Goal: Information Seeking & Learning: Learn about a topic

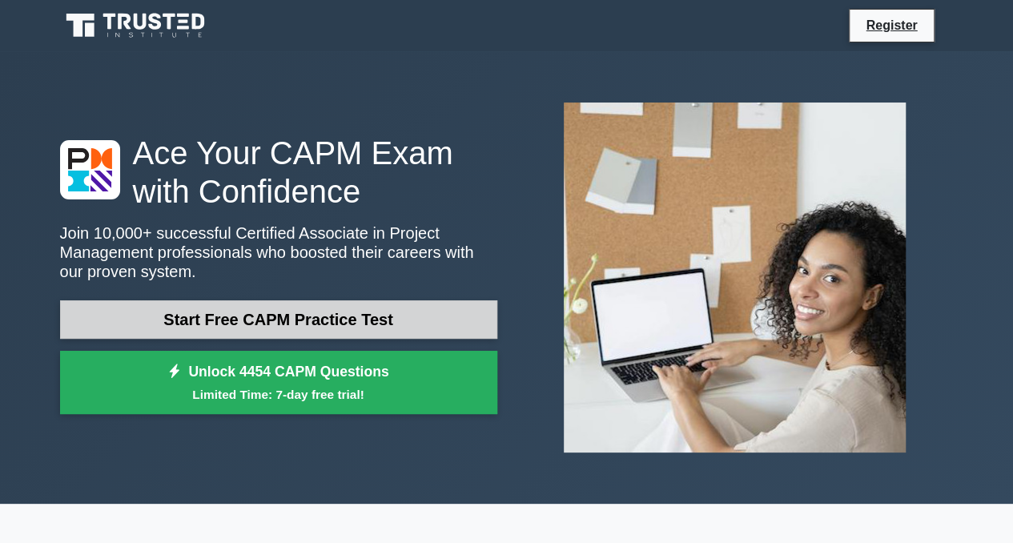
drag, startPoint x: 0, startPoint y: 0, endPoint x: 328, endPoint y: 307, distance: 449.3
click at [328, 307] on link "Start Free CAPM Practice Test" at bounding box center [278, 319] width 437 height 38
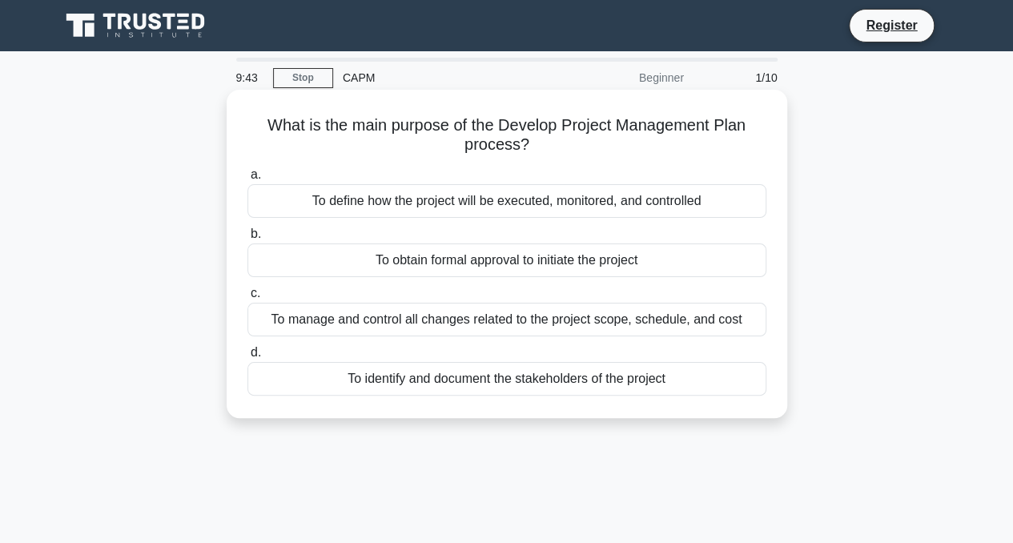
click at [564, 209] on div "To define how the project will be executed, monitored, and controlled" at bounding box center [506, 201] width 519 height 34
click at [247, 180] on input "a. To define how the project will be executed, monitored, and controlled" at bounding box center [247, 175] width 0 height 10
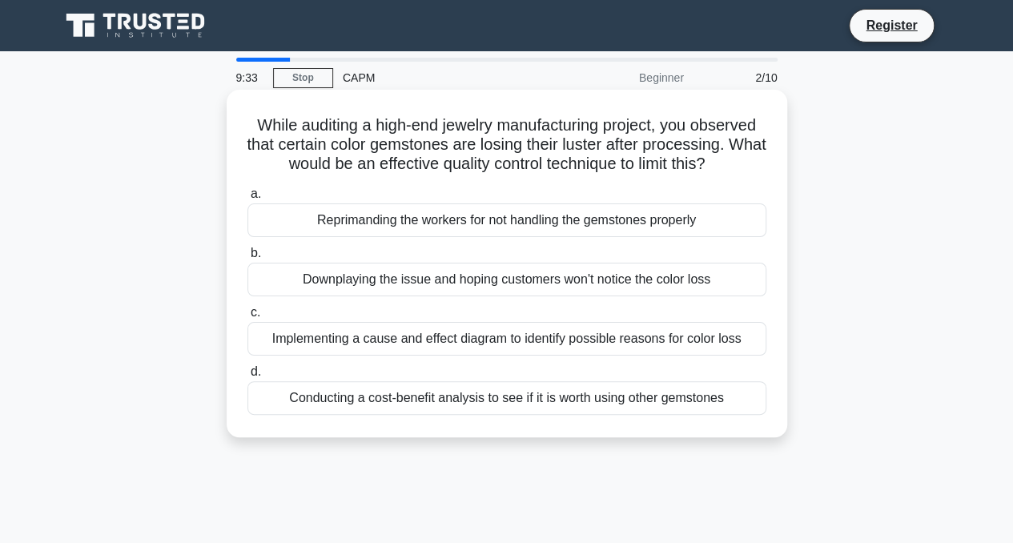
click at [742, 336] on div "Implementing a cause and effect diagram to identify possible reasons for color …" at bounding box center [506, 339] width 519 height 34
click at [247, 318] on input "c. Implementing a cause and effect diagram to identify possible reasons for col…" at bounding box center [247, 313] width 0 height 10
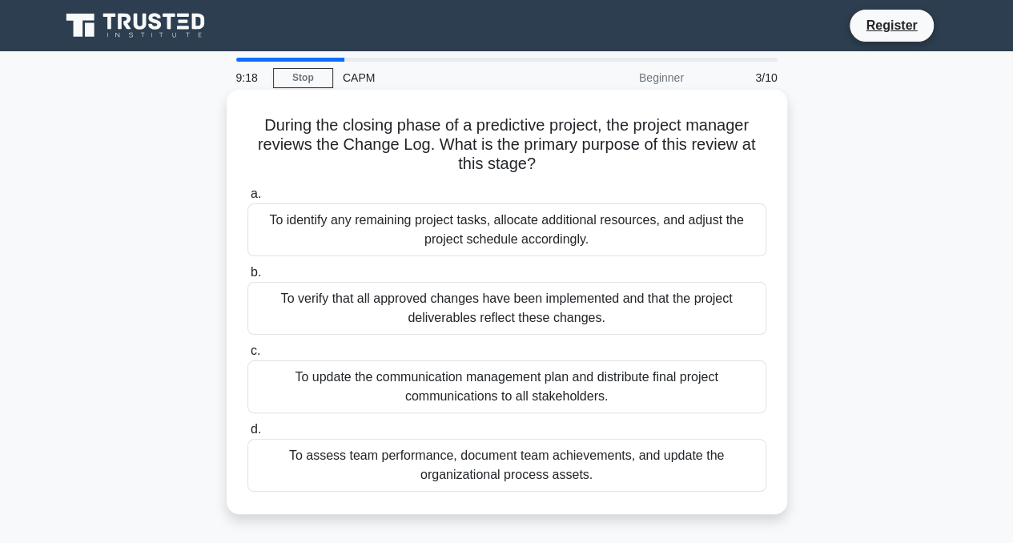
click at [728, 469] on div "To assess team performance, document team achievements, and update the organiza…" at bounding box center [506, 465] width 519 height 53
click at [247, 435] on input "d. To assess team performance, document team achievements, and update the organ…" at bounding box center [247, 429] width 0 height 10
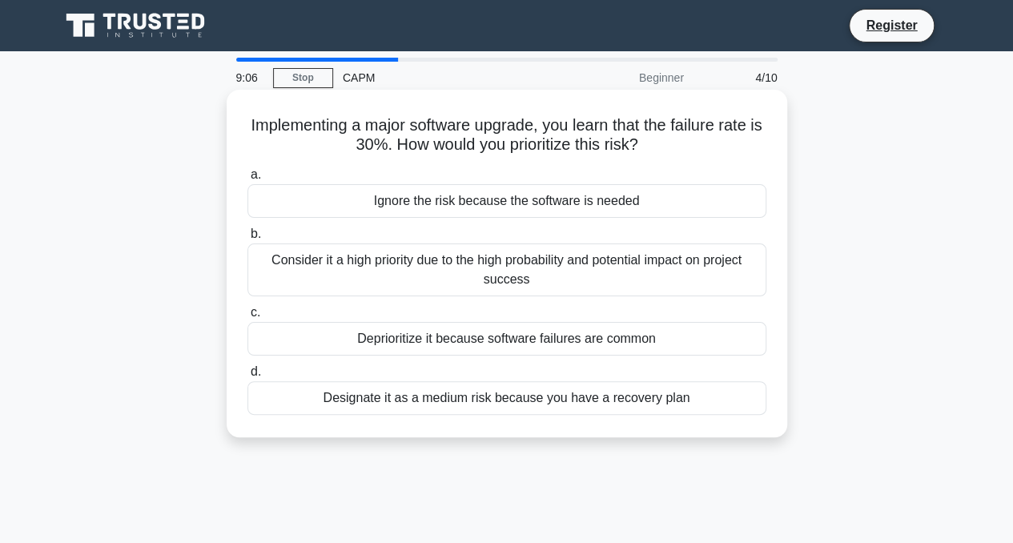
click at [660, 279] on div "Consider it a high priority due to the high probability and potential impact on…" at bounding box center [506, 269] width 519 height 53
click at [247, 239] on input "b. Consider it a high priority due to the high probability and potential impact…" at bounding box center [247, 234] width 0 height 10
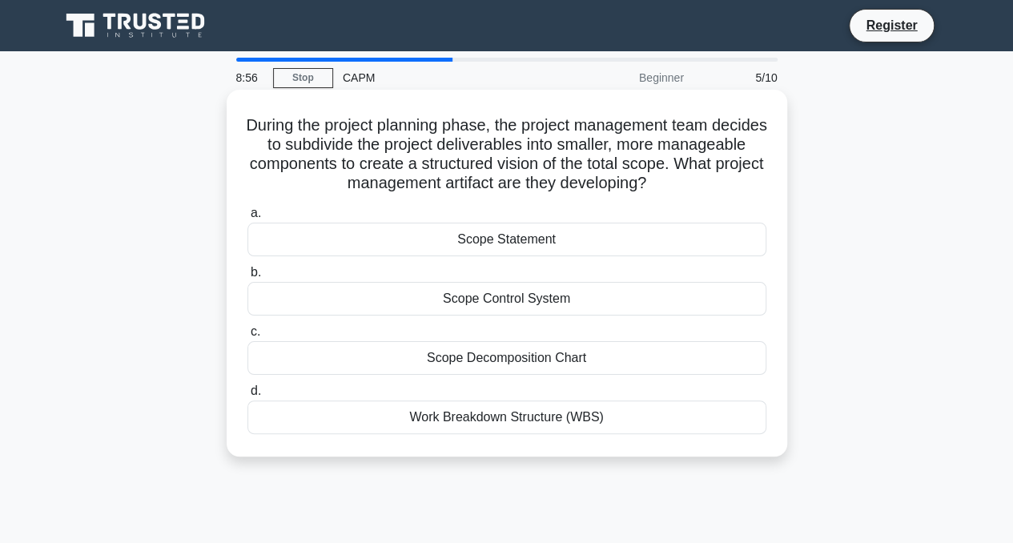
click at [561, 422] on div "Work Breakdown Structure (WBS)" at bounding box center [506, 417] width 519 height 34
click at [247, 396] on input "d. Work Breakdown Structure (WBS)" at bounding box center [247, 391] width 0 height 10
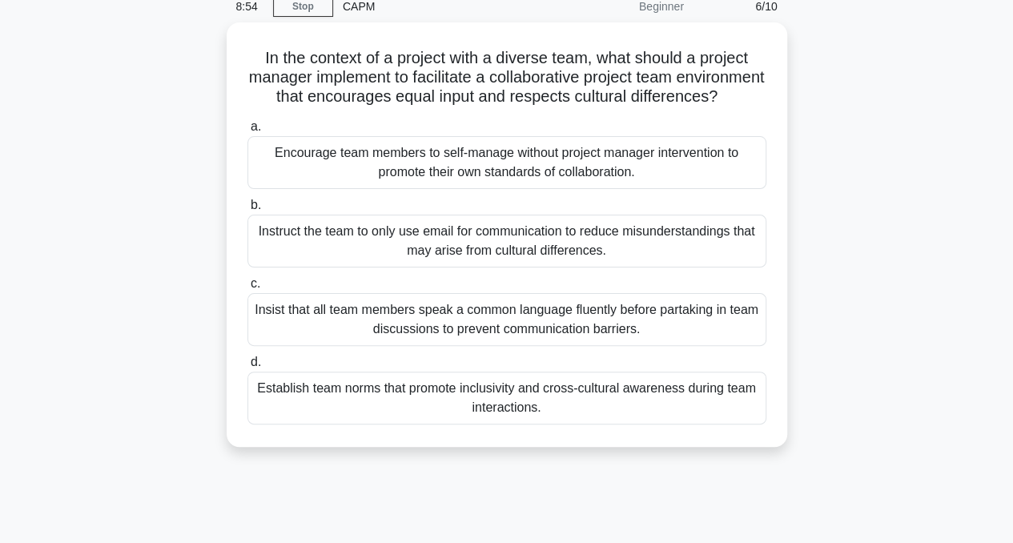
scroll to position [72, 0]
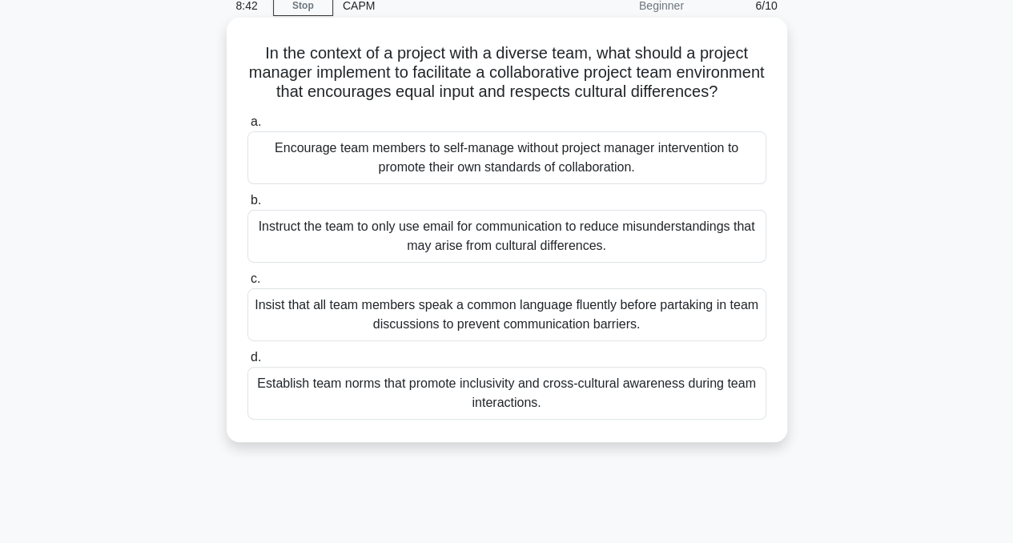
click at [679, 420] on div "Establish team norms that promote inclusivity and cross-cultural awareness duri…" at bounding box center [506, 393] width 519 height 53
click at [247, 363] on input "d. Establish team norms that promote inclusivity and cross-cultural awareness d…" at bounding box center [247, 357] width 0 height 10
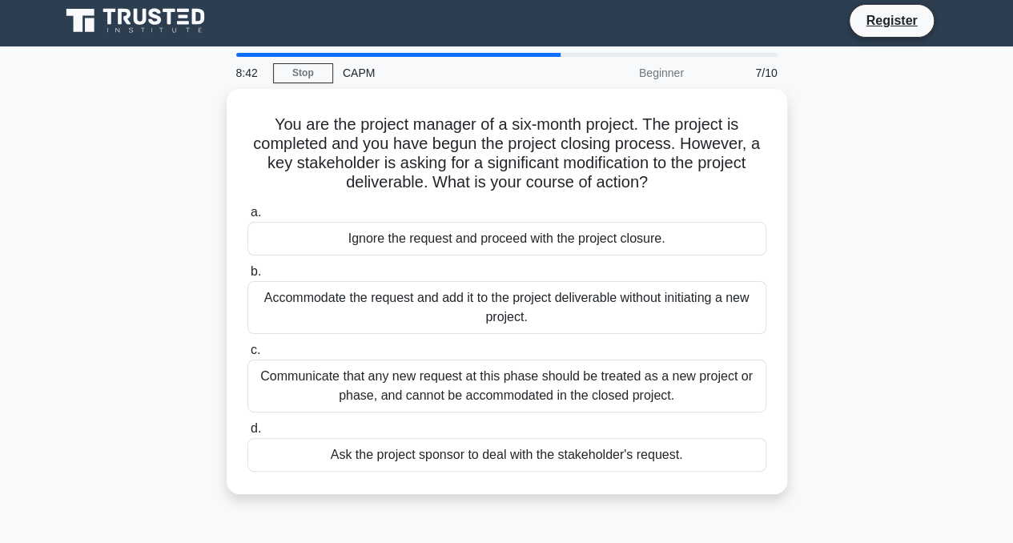
scroll to position [0, 0]
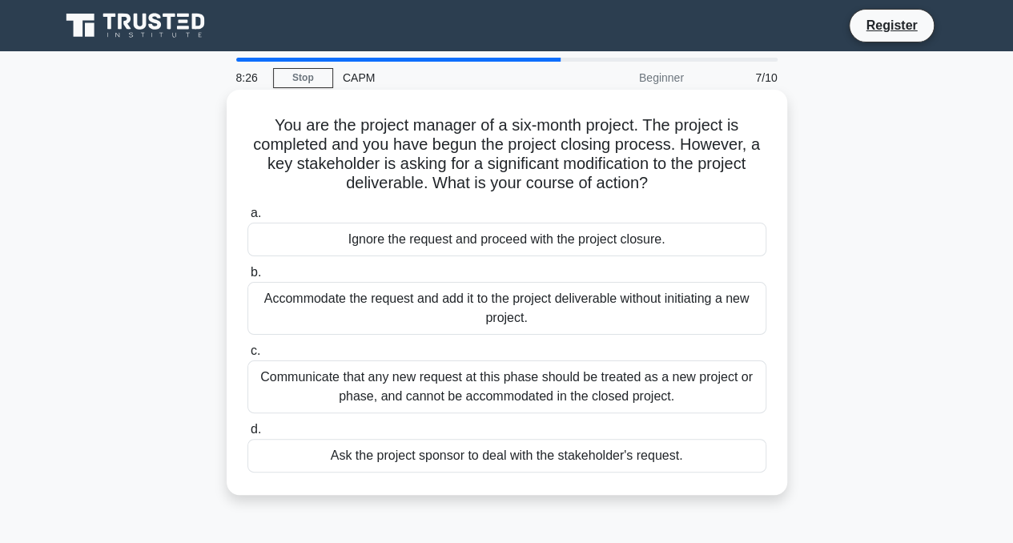
click at [697, 400] on div "Communicate that any new request at this phase should be treated as a new proje…" at bounding box center [506, 386] width 519 height 53
click at [247, 356] on input "c. Communicate that any new request at this phase should be treated as a new pr…" at bounding box center [247, 351] width 0 height 10
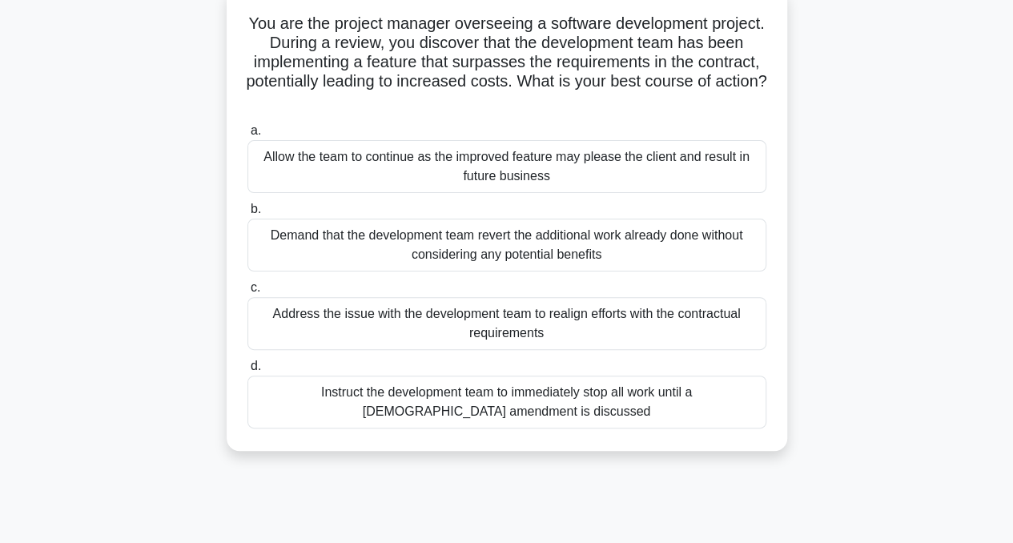
scroll to position [103, 0]
click at [678, 328] on div "Address the issue with the development team to realign efforts with the contrac…" at bounding box center [506, 322] width 519 height 53
click at [247, 292] on input "c. Address the issue with the development team to realign efforts with the cont…" at bounding box center [247, 286] width 0 height 10
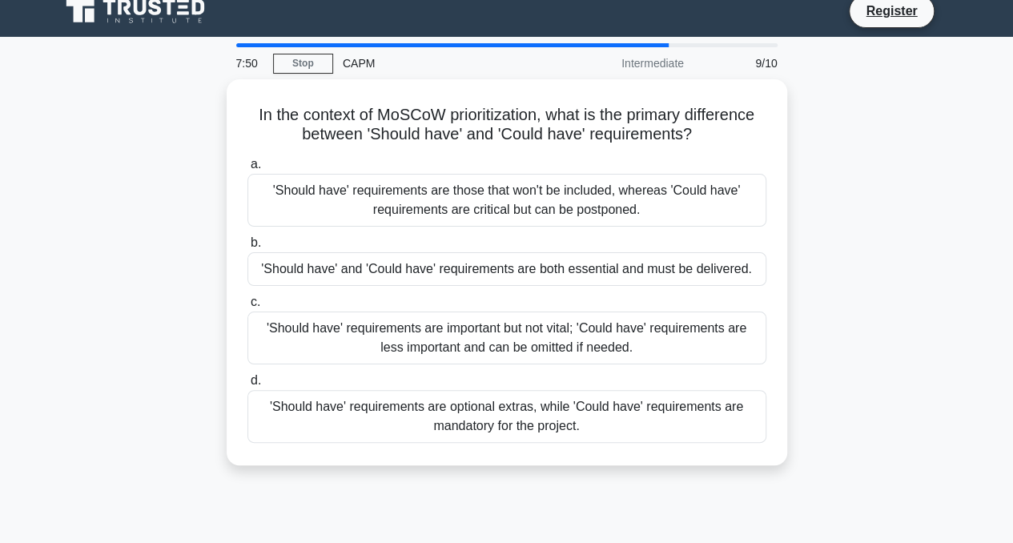
scroll to position [0, 0]
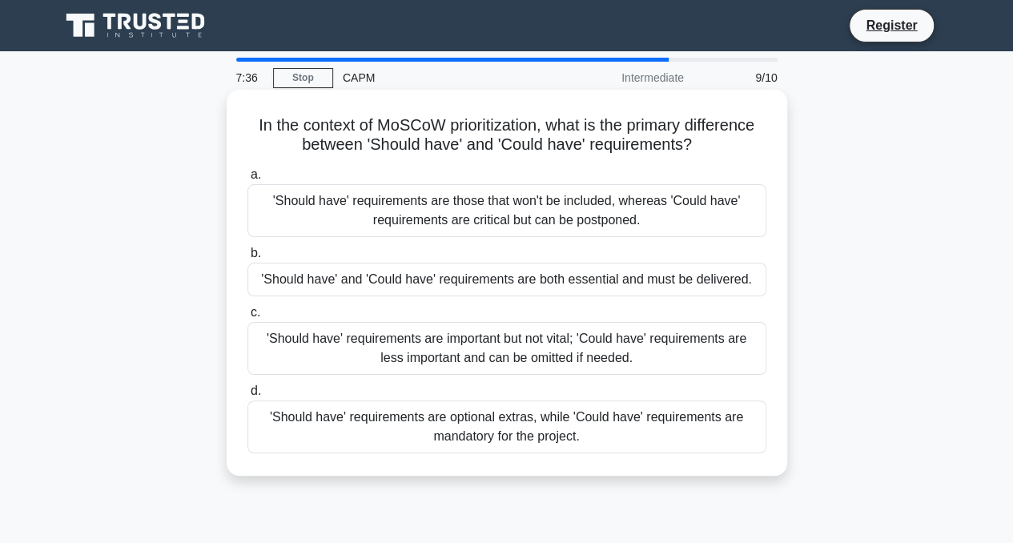
click at [698, 347] on div "'Should have' requirements are important but not vital; 'Could have' requiremen…" at bounding box center [506, 348] width 519 height 53
click at [247, 318] on input "c. 'Should have' requirements are important but not vital; 'Could have' require…" at bounding box center [247, 313] width 0 height 10
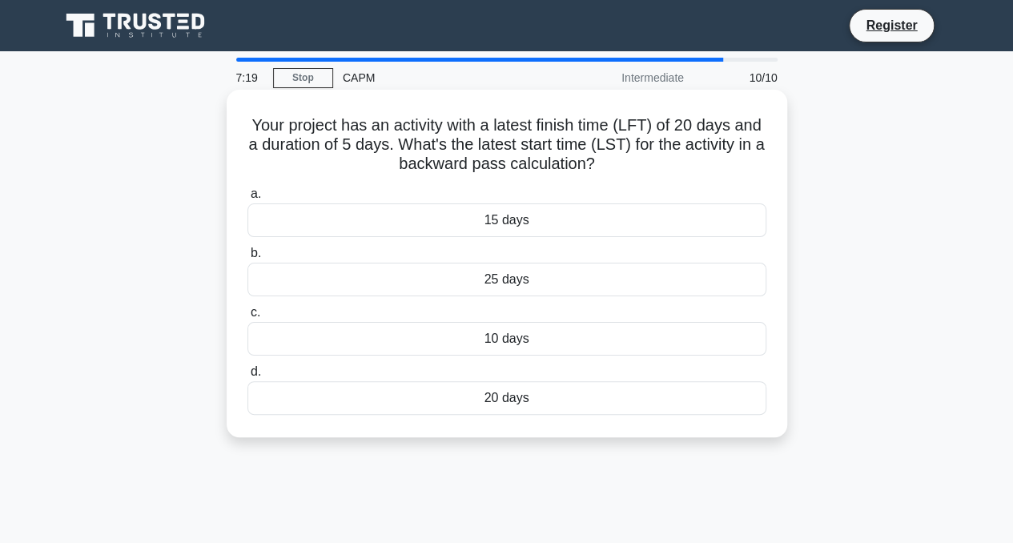
click at [565, 220] on div "15 days" at bounding box center [506, 220] width 519 height 34
click at [247, 199] on input "a. 15 days" at bounding box center [247, 194] width 0 height 10
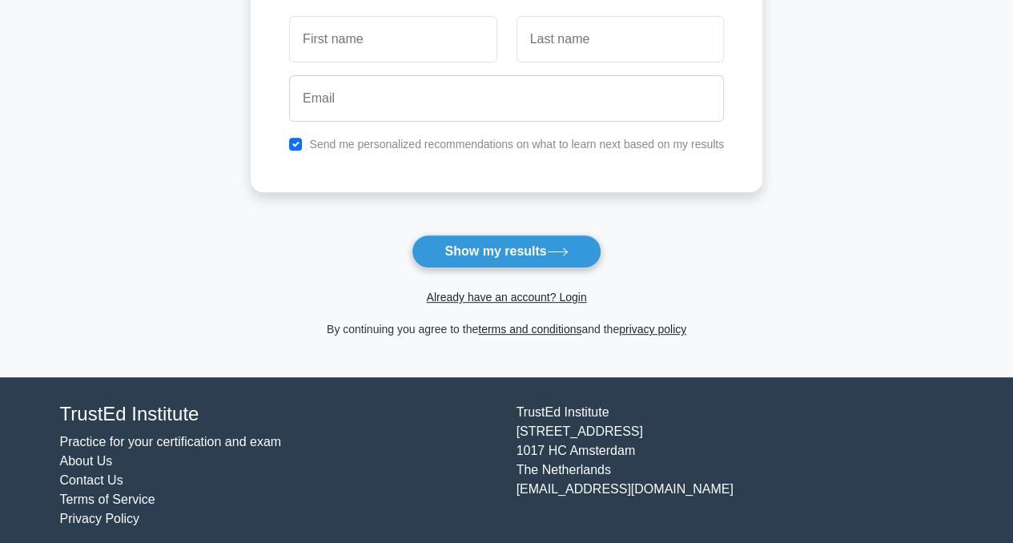
scroll to position [259, 0]
